Goal: Check status

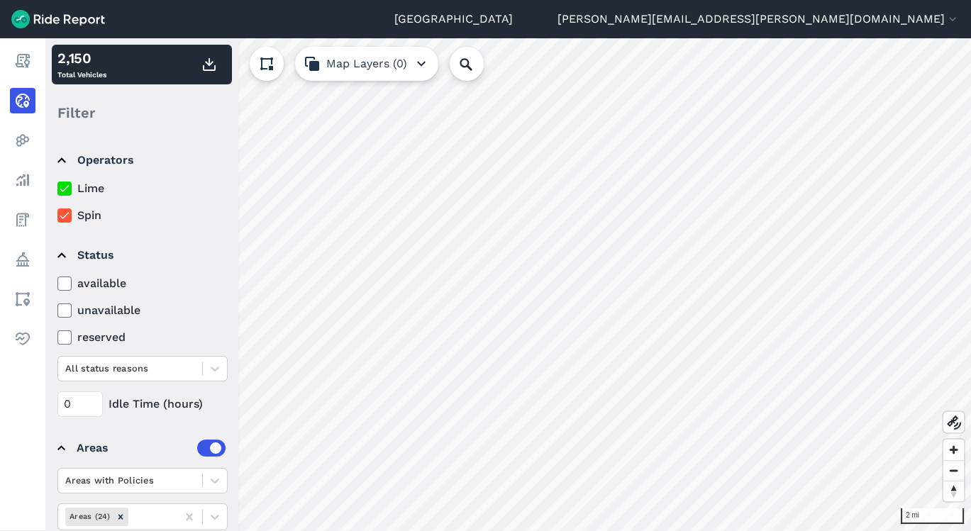
click at [413, 64] on div "2 mi 2,150 Total Vehicles Filter Operators Lime Spin Status available unavailab…" at bounding box center [508, 284] width 926 height 493
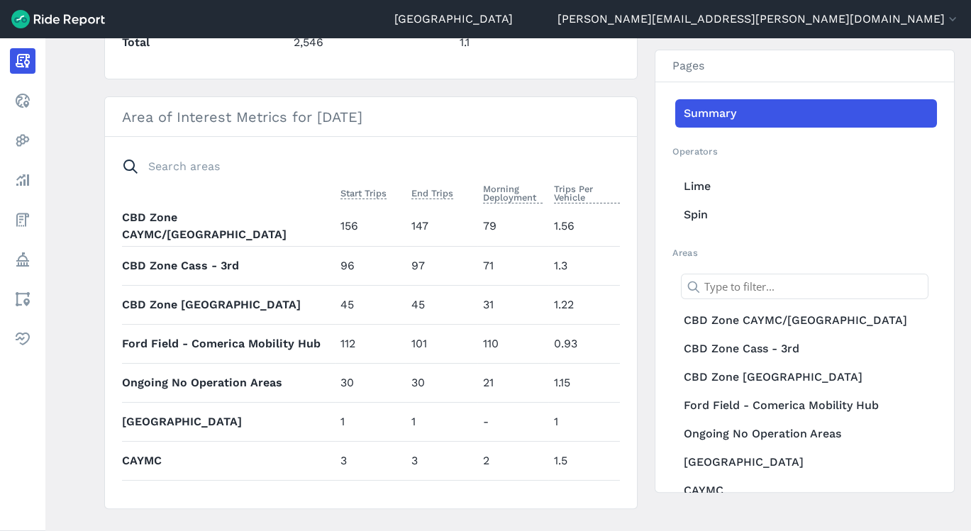
scroll to position [294, 0]
